Goal: Task Accomplishment & Management: Complete application form

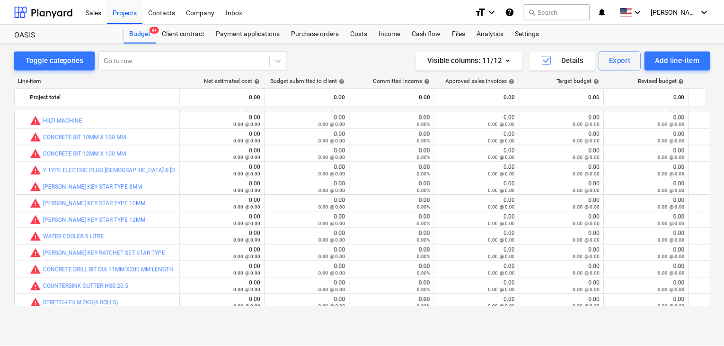
scroll to position [648, 0]
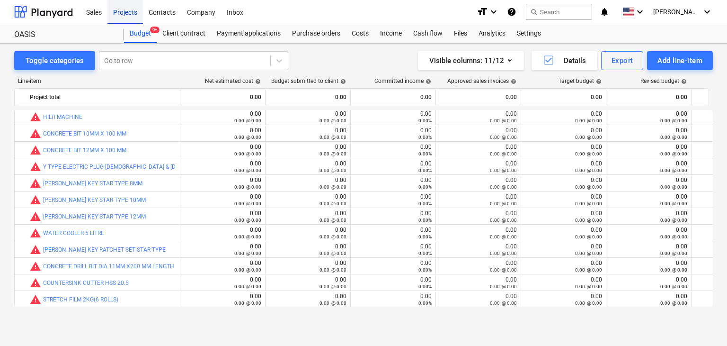
click at [128, 7] on div "Projects" at bounding box center [124, 12] width 35 height 24
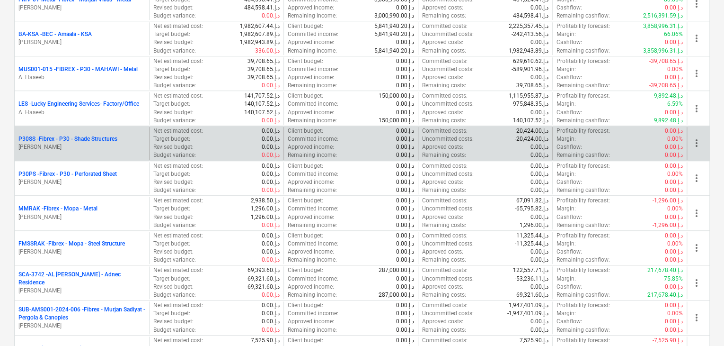
scroll to position [237, 0]
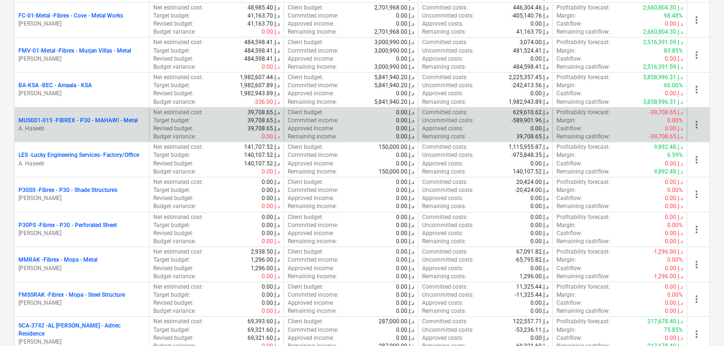
click at [80, 125] on p "A. Haseeb" at bounding box center [81, 128] width 127 height 8
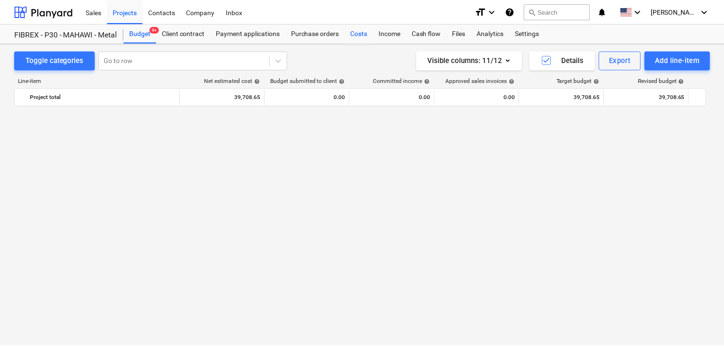
scroll to position [5436, 0]
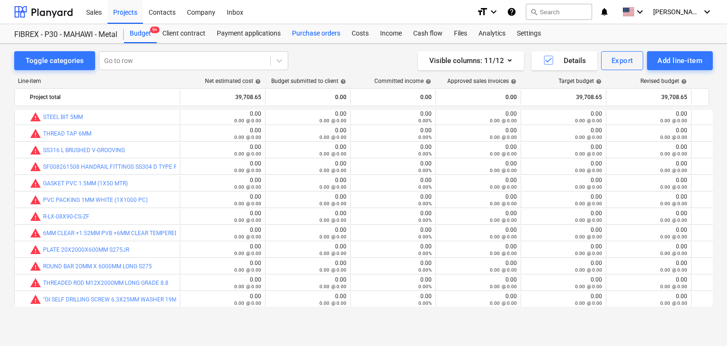
click at [321, 35] on div "Purchase orders" at bounding box center [316, 33] width 60 height 19
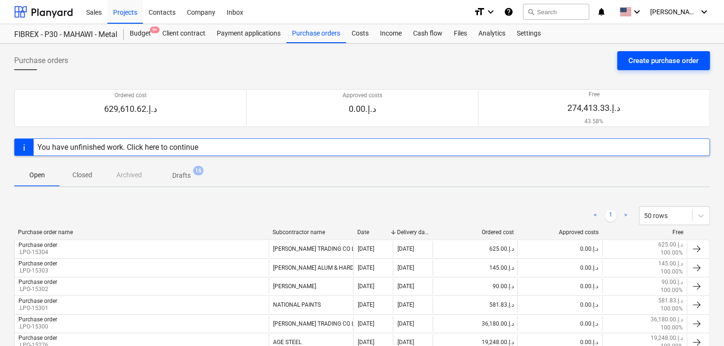
click at [636, 59] on div "Create purchase order" at bounding box center [664, 60] width 70 height 12
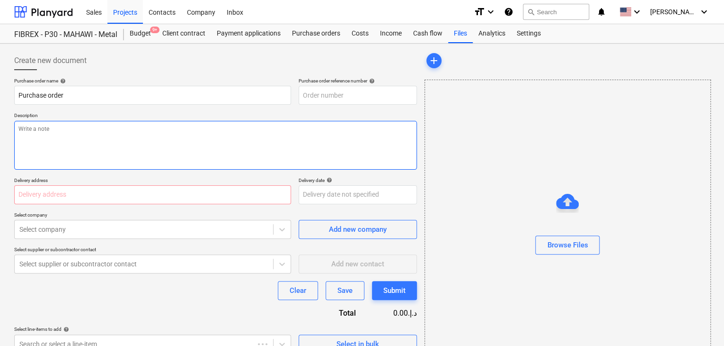
click at [338, 121] on textarea at bounding box center [215, 145] width 403 height 49
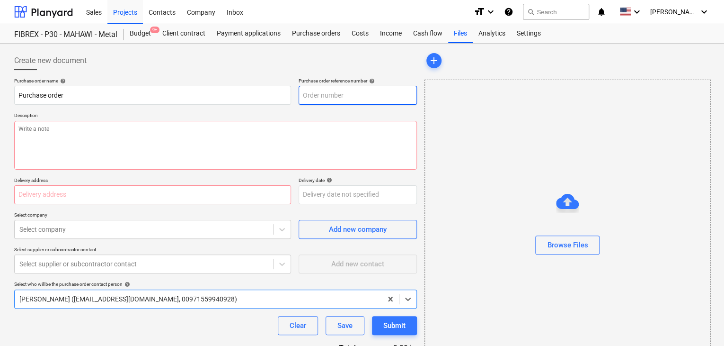
click at [360, 97] on input "text" at bounding box center [358, 95] width 118 height 19
type textarea "x"
type input "MUS001-015-PO-263"
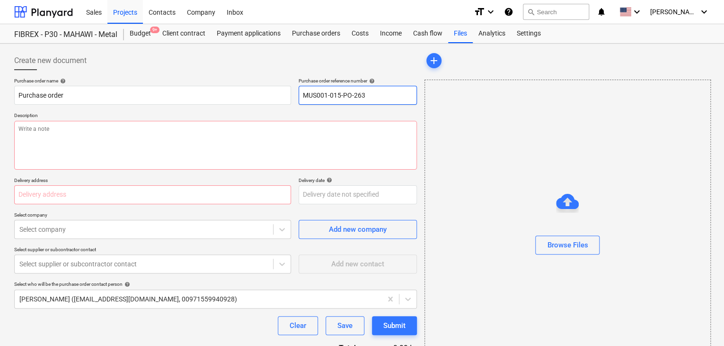
drag, startPoint x: 371, startPoint y: 95, endPoint x: 295, endPoint y: 95, distance: 76.2
click at [295, 95] on div "Purchase order name help Purchase order Purchase order reference number help MU…" at bounding box center [215, 91] width 403 height 27
type textarea "x"
type input "."
type textarea "x"
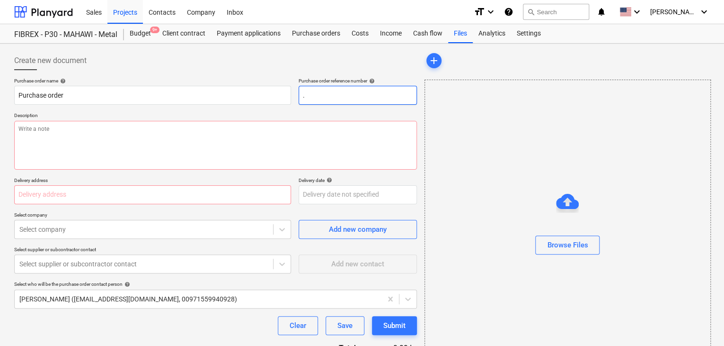
type input ".L"
type textarea "x"
type input ".LP"
type textarea "x"
type input ".LPO"
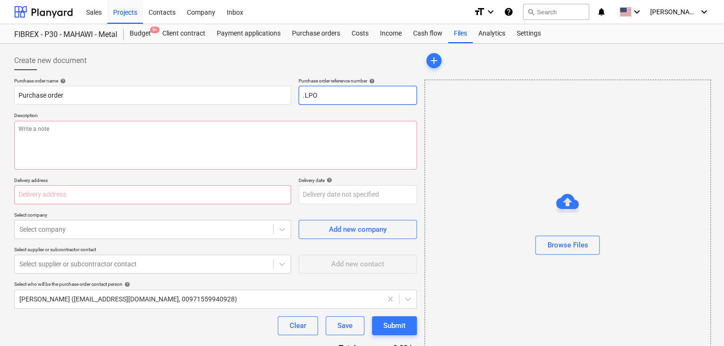
type textarea "x"
type input ".LPO-"
type textarea "x"
type input ".LPO-1"
type textarea "x"
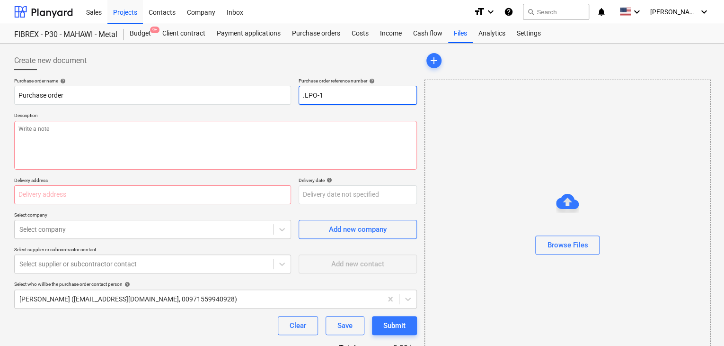
type input ".LPO-15"
type textarea "x"
type input ".LPO-153"
type textarea "x"
type input ".LPO-1530"
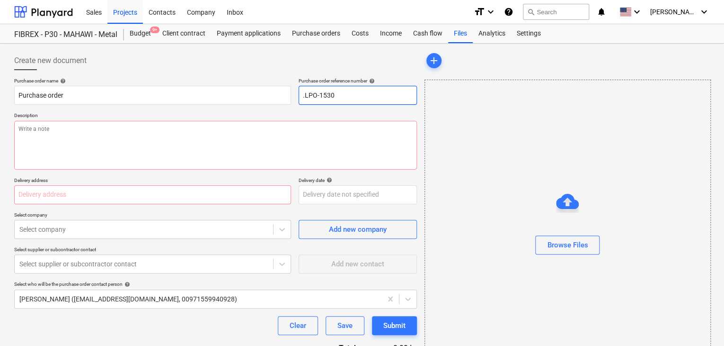
type textarea "x"
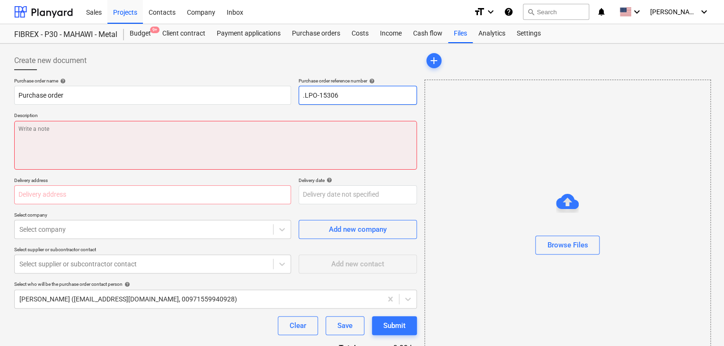
type input ".LPO-15306"
click at [154, 134] on textarea at bounding box center [215, 145] width 403 height 49
type textarea "x"
type textarea "1"
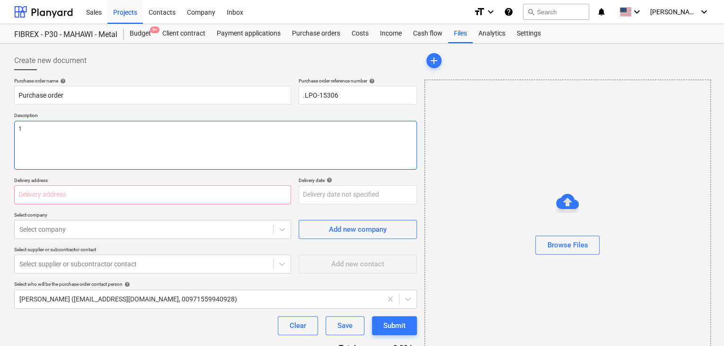
type textarea "x"
type textarea "13"
type textarea "x"
type textarea "13/"
type textarea "x"
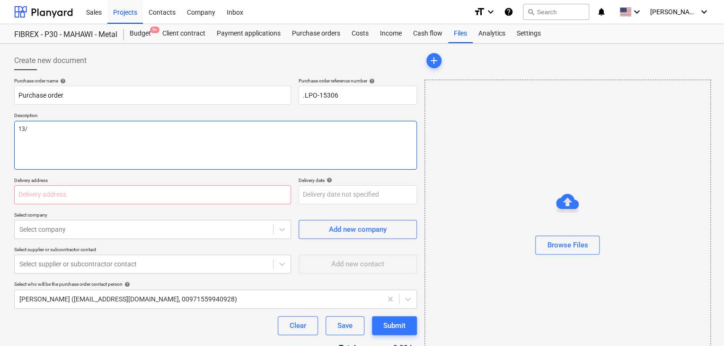
type textarea "13/A"
type textarea "x"
type textarea "13/AU"
type textarea "x"
type textarea "13/AUG"
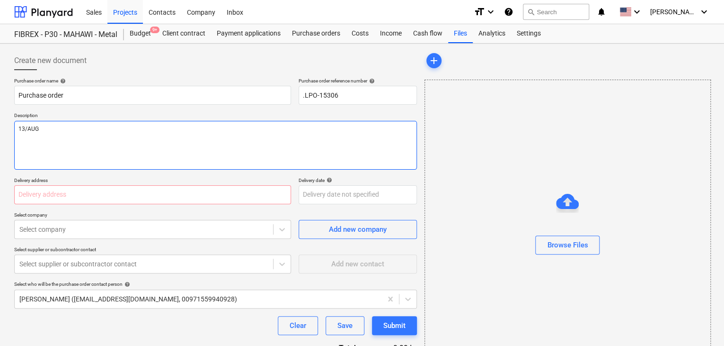
type textarea "x"
type textarea "13/AUG/"
type textarea "x"
type textarea "13/[DATE]"
type textarea "x"
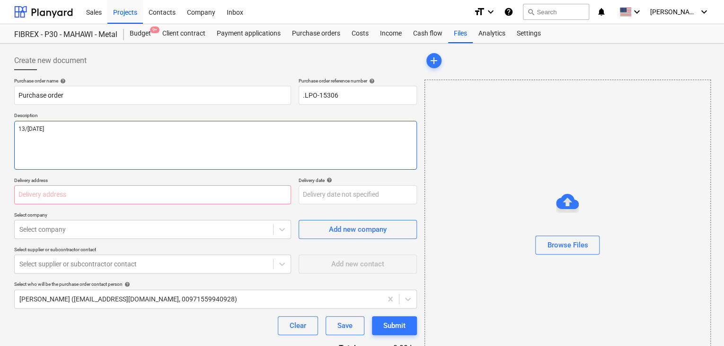
type textarea "[DATE]"
type textarea "x"
type textarea "[DATE]"
type textarea "x"
type textarea "[DATE]"
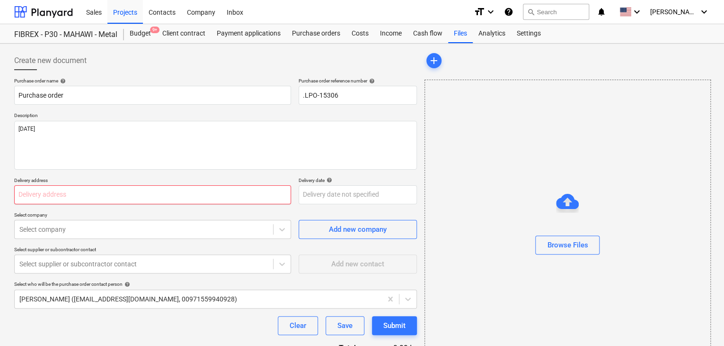
click at [43, 191] on input "text" at bounding box center [152, 194] width 277 height 19
type textarea "x"
type input "L"
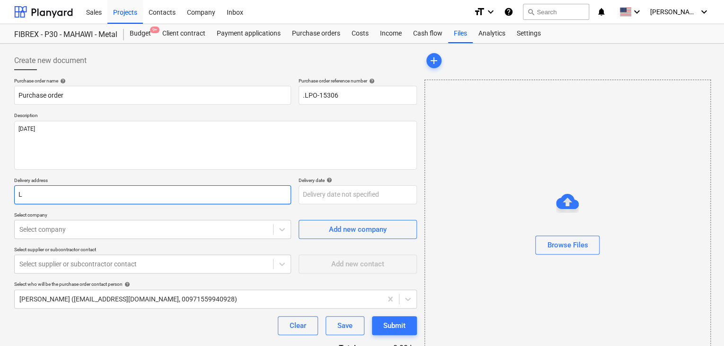
type textarea "x"
type input "LU"
type textarea "x"
type input "LUC"
type textarea "x"
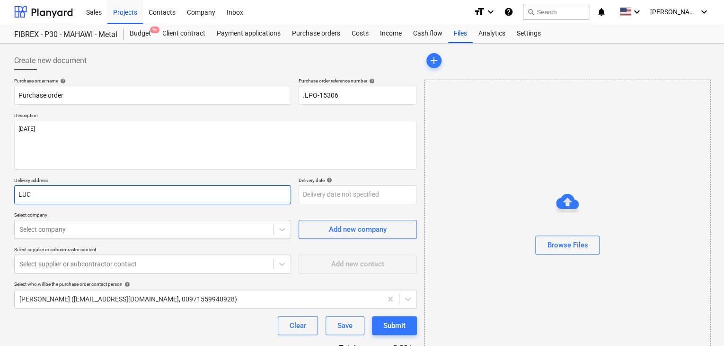
type input "LUCK"
type textarea "x"
type input "LUCKY"
type textarea "x"
type input "LUCKY"
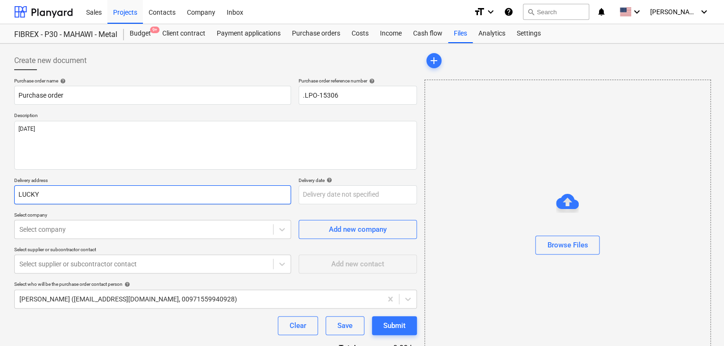
type textarea "x"
type input "LUCKY E"
type textarea "x"
type input "LUCKY EN"
type textarea "x"
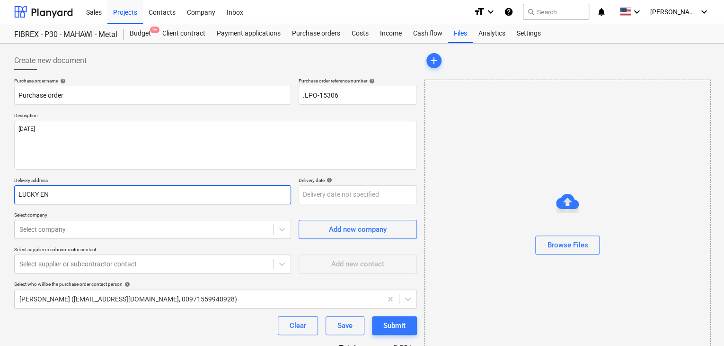
type input "LUCKY ENG"
type textarea "x"
type input "LUCKY ENGI"
type textarea "x"
type input "LUCKY ENGIN"
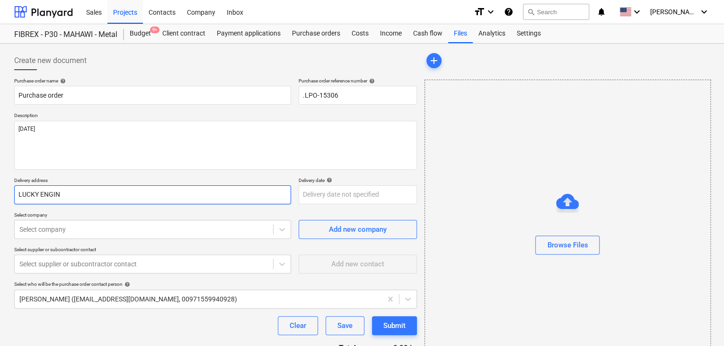
type textarea "x"
type input "LUCKY ENGINE"
type textarea "x"
type input "LUCKY ENGINEE"
type textarea "x"
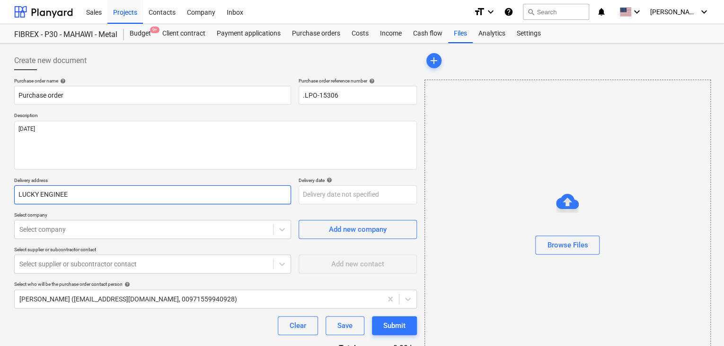
type input "LUCKY ENGINEER"
type textarea "x"
type input "LUCKY ENGINEERI"
type textarea "x"
type input "LUCKY ENGINEERIN"
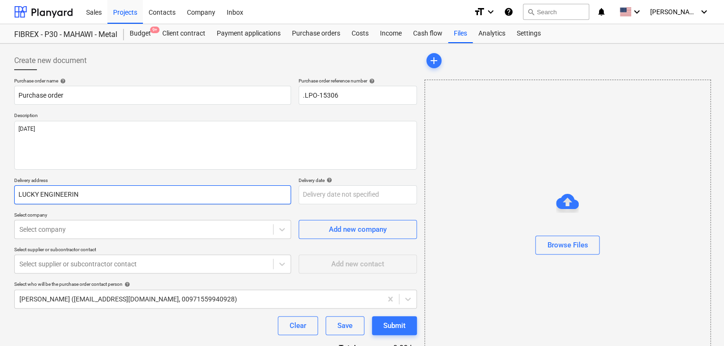
type textarea "x"
type input "LUCKY ENGINEERING"
type textarea "x"
type input "LUCKY ENGINEERING"
type textarea "x"
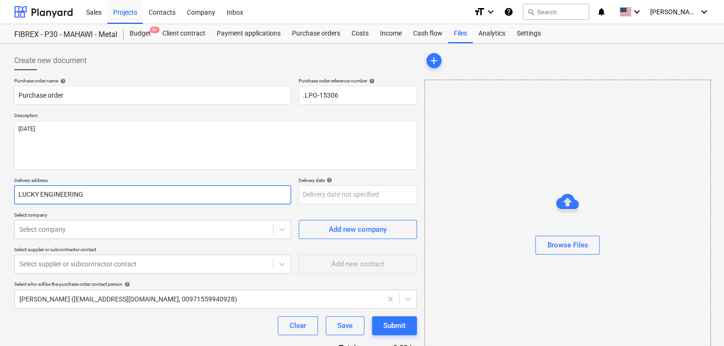
type input "LUCKY ENGINEERING S"
type textarea "x"
type input "LUCKY ENGINEERING SE"
type textarea "x"
type input "LUCKY ENGINEERING SER"
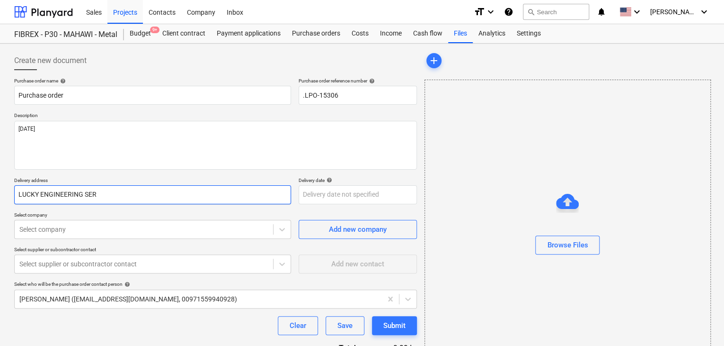
type textarea "x"
type input "LUCKY ENGINEERING SERV"
type textarea "x"
type input "LUCKY ENGINEERING SERVI"
type textarea "x"
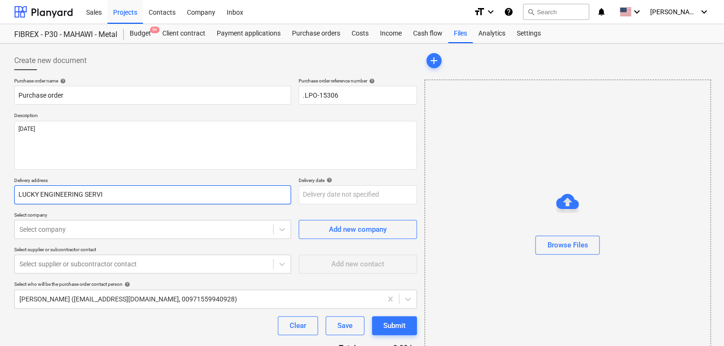
type input "LUCKY ENGINEERING SERVIC"
type textarea "x"
type input "LUCKY ENGINEERING SERVICE"
type textarea "x"
type input "LUCKY ENGINEERING SERVICES"
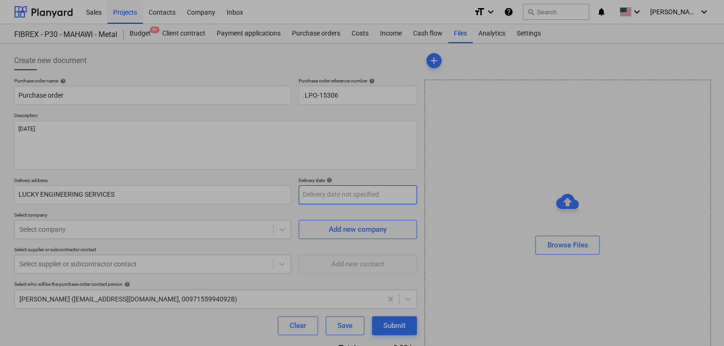
click at [335, 201] on body "Sales Projects Contacts Company Inbox format_size keyboard_arrow_down help sear…" at bounding box center [362, 173] width 724 height 346
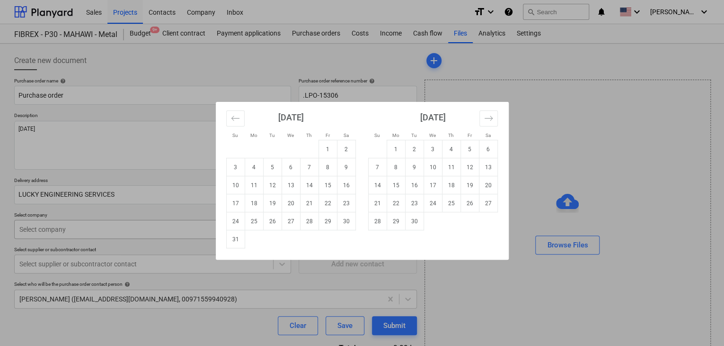
drag, startPoint x: 234, startPoint y: 240, endPoint x: 186, endPoint y: 235, distance: 48.5
click at [226, 240] on td "31" at bounding box center [235, 239] width 18 height 18
type textarea "x"
type input "[DATE]"
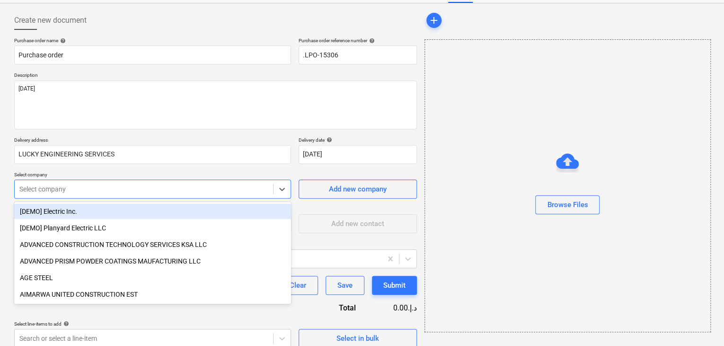
click at [98, 222] on body "Sales Projects Contacts Company Inbox format_size keyboard_arrow_down help sear…" at bounding box center [362, 133] width 724 height 346
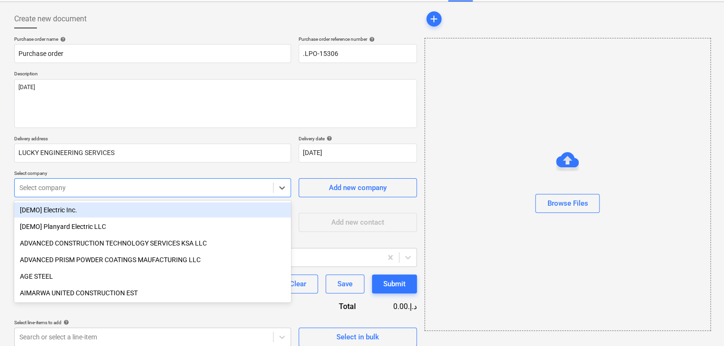
scroll to position [44, 0]
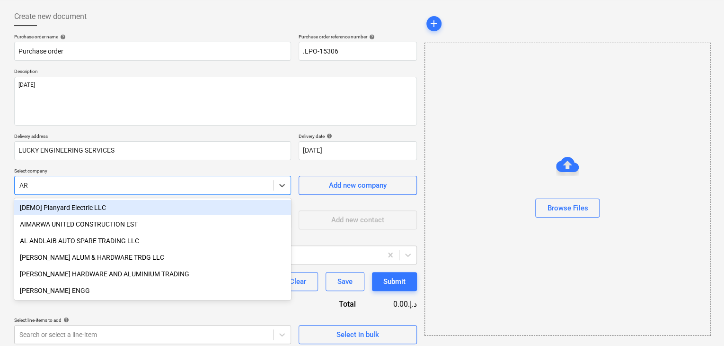
type input "A"
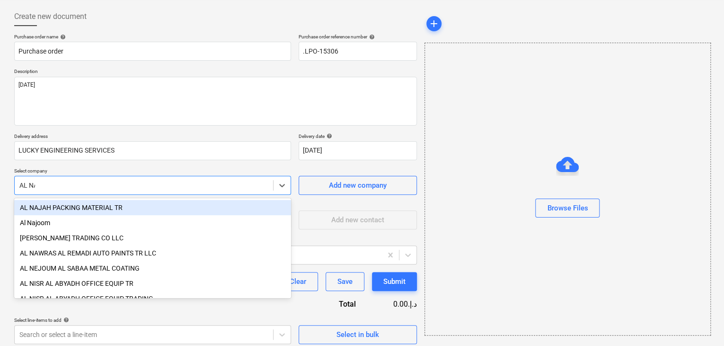
type input "AL NAS"
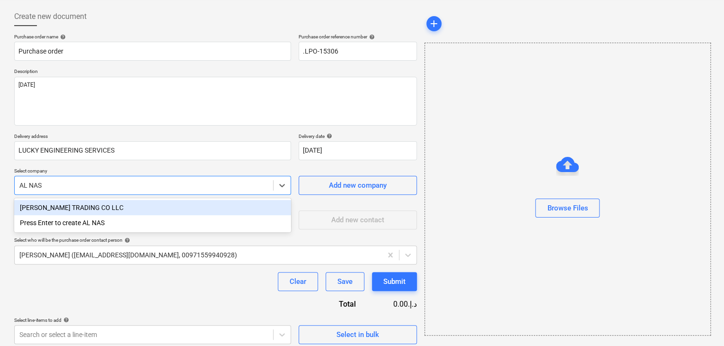
click at [150, 216] on div "Press Enter to create AL NAS" at bounding box center [152, 222] width 277 height 15
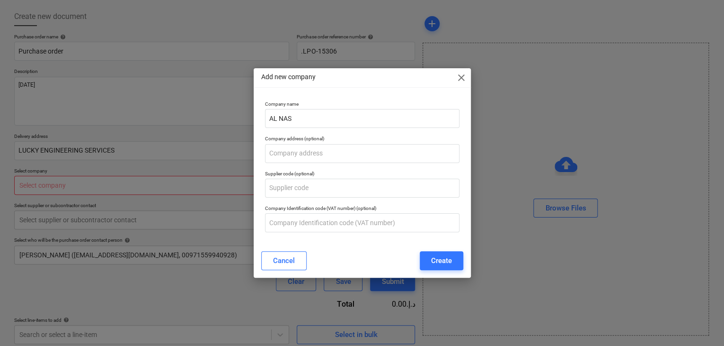
type textarea "x"
click at [466, 74] on span "close" at bounding box center [462, 77] width 11 height 11
type textarea "x"
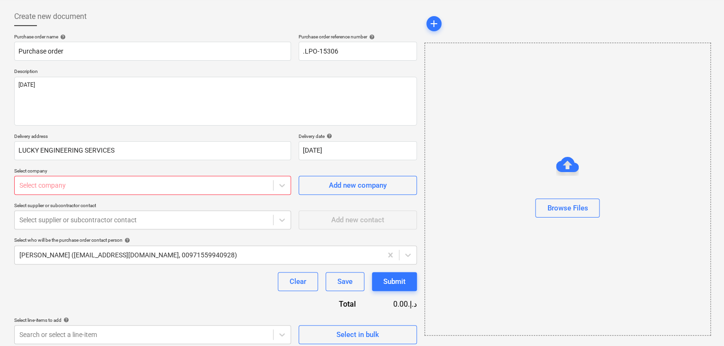
click at [59, 180] on div at bounding box center [143, 184] width 249 height 9
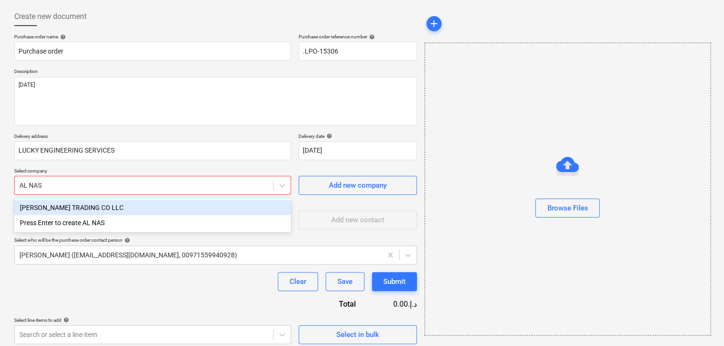
type input "[PERSON_NAME]"
click at [94, 208] on div "[PERSON_NAME] TRADING CO LLC" at bounding box center [152, 207] width 277 height 15
type textarea "x"
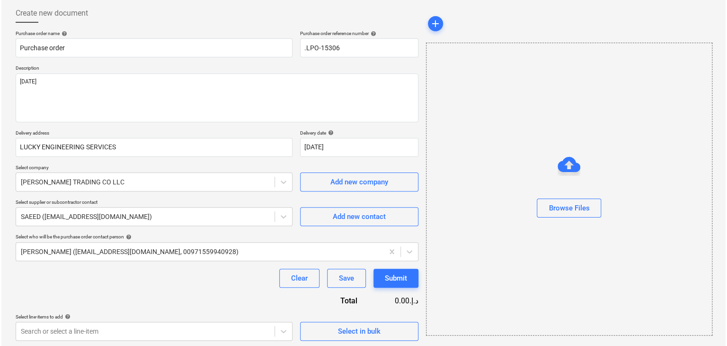
scroll to position [49, 0]
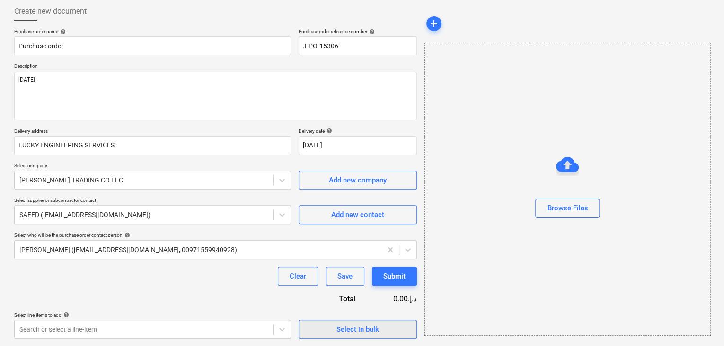
click at [374, 320] on button "Select in bulk" at bounding box center [358, 328] width 118 height 19
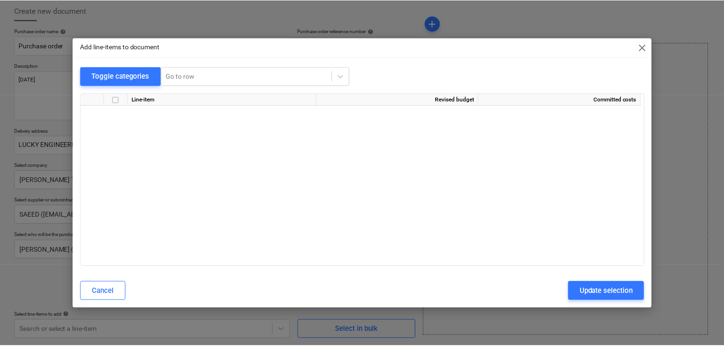
scroll to position [3887, 0]
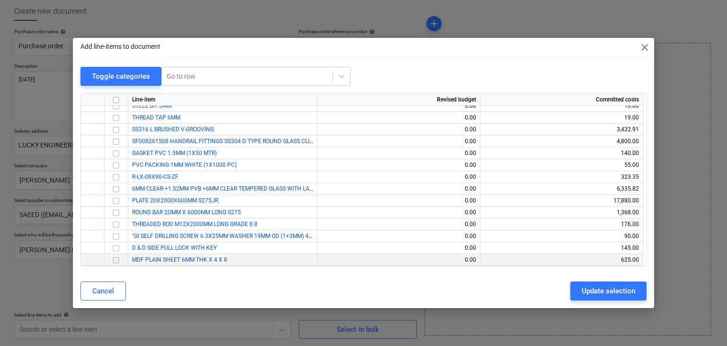
click at [117, 261] on input "checkbox" at bounding box center [115, 259] width 11 height 11
click at [597, 283] on button "Update selection" at bounding box center [608, 290] width 76 height 19
type textarea "x"
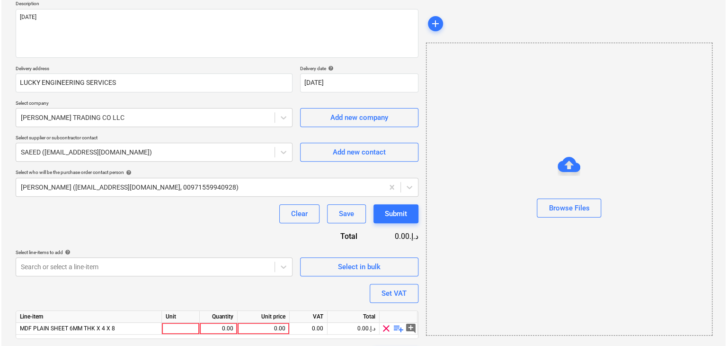
scroll to position [138, 0]
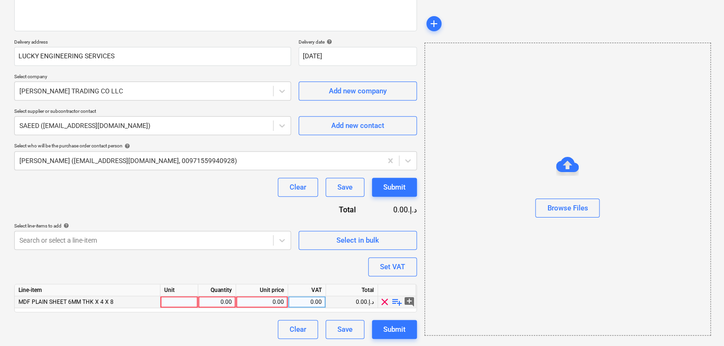
click at [169, 300] on div at bounding box center [179, 302] width 38 height 12
type input "NOS"
type textarea "x"
click at [208, 299] on div "0.00" at bounding box center [217, 302] width 30 height 12
type input "25"
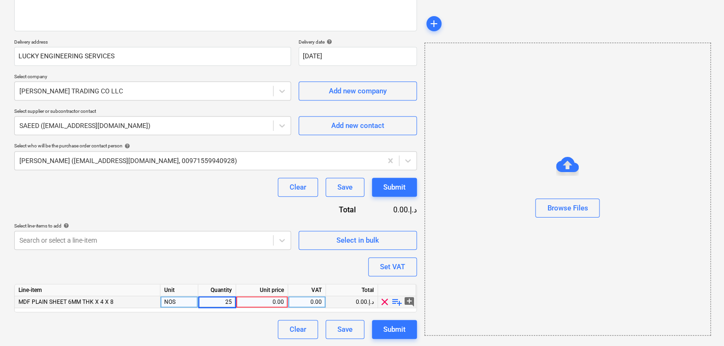
type textarea "x"
click at [252, 298] on div "0.00" at bounding box center [262, 302] width 44 height 12
type input "25"
type textarea "x"
click at [448, 255] on div "Browse Files" at bounding box center [568, 189] width 286 height 293
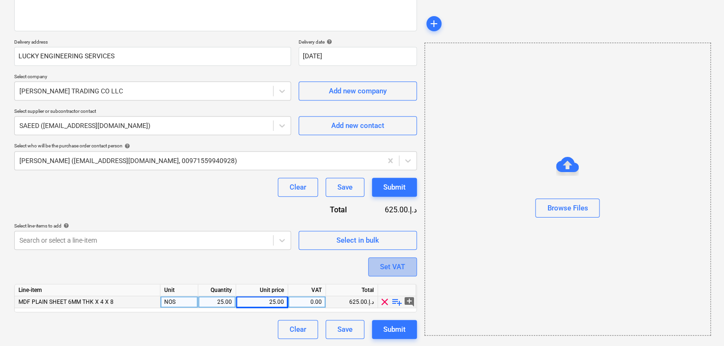
click at [398, 263] on div "Set VAT" at bounding box center [392, 266] width 25 height 12
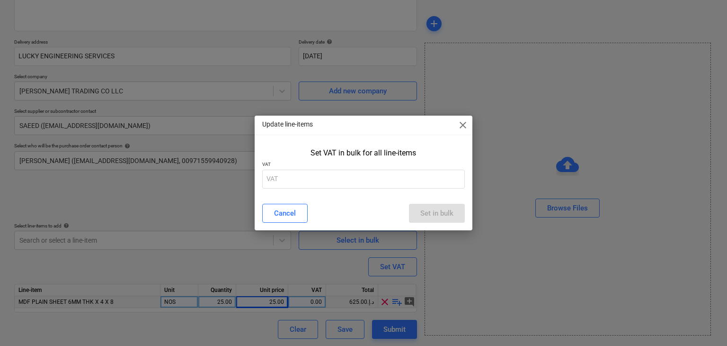
click at [312, 164] on p "VAT" at bounding box center [363, 165] width 203 height 8
click at [290, 180] on input "text" at bounding box center [363, 178] width 203 height 19
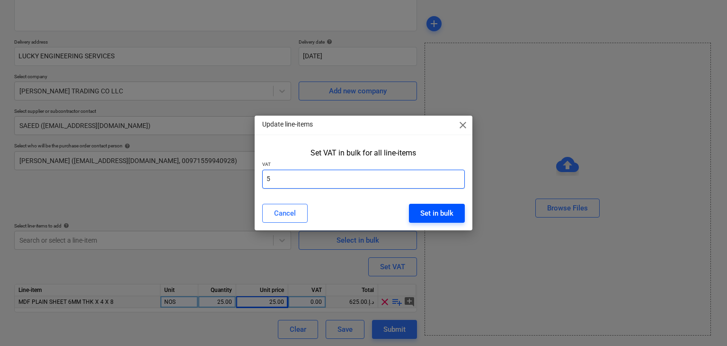
type input "5"
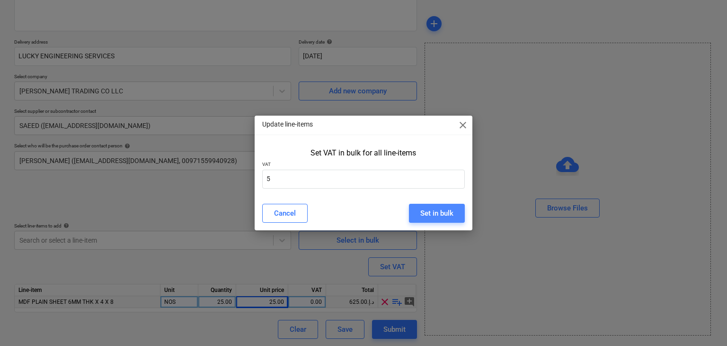
click at [436, 214] on div "Set in bulk" at bounding box center [436, 213] width 33 height 12
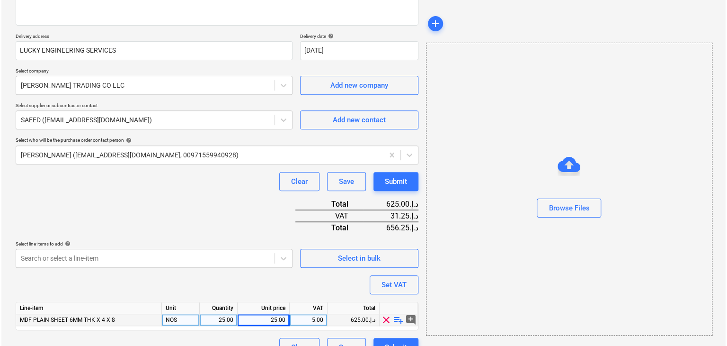
scroll to position [162, 0]
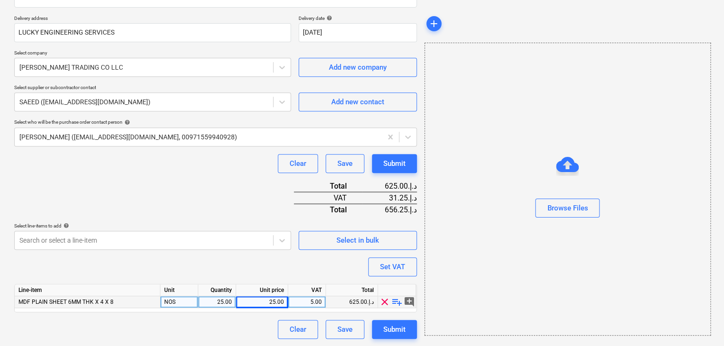
click at [395, 339] on div "Create new document Purchase order name help Purchase order Purchase order refe…" at bounding box center [215, 113] width 410 height 457
click at [394, 325] on div "Submit" at bounding box center [394, 329] width 22 height 12
type textarea "x"
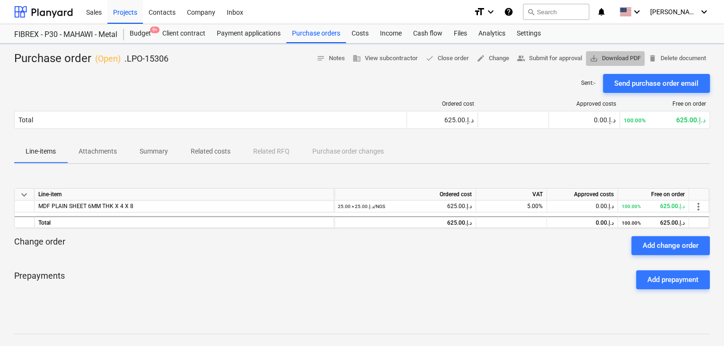
click at [611, 58] on span "save_alt Download PDF" at bounding box center [615, 58] width 51 height 11
